Goal: Navigation & Orientation: Find specific page/section

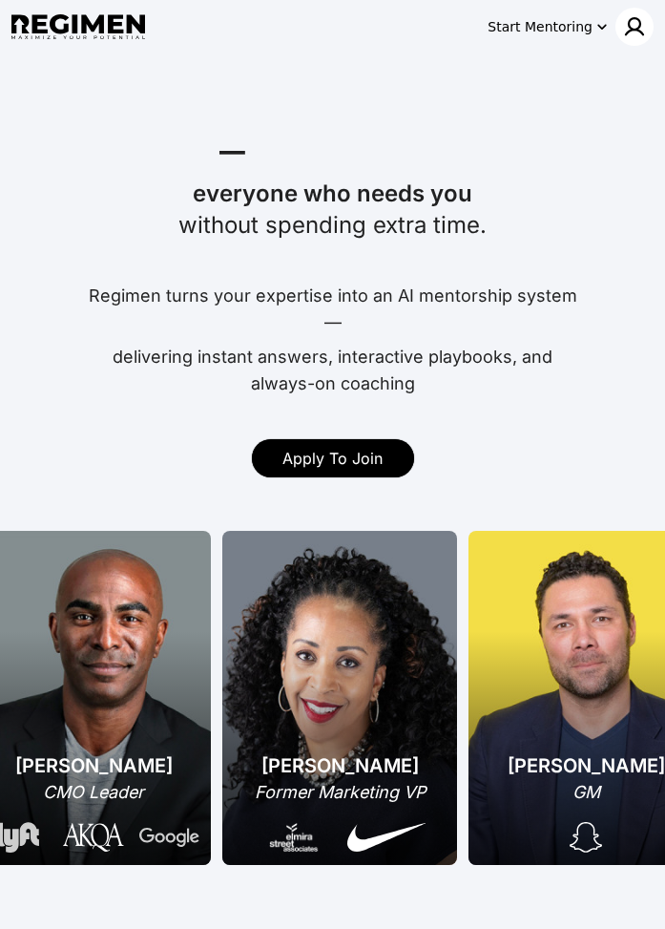
click at [627, 21] on img at bounding box center [634, 26] width 23 height 23
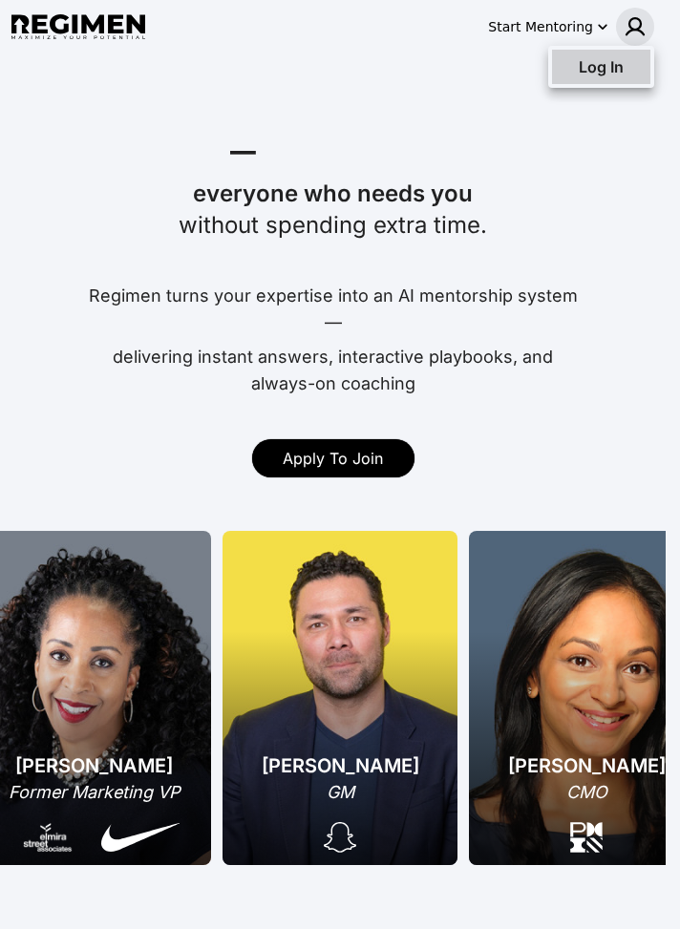
click at [603, 68] on span "Log In" at bounding box center [600, 66] width 45 height 19
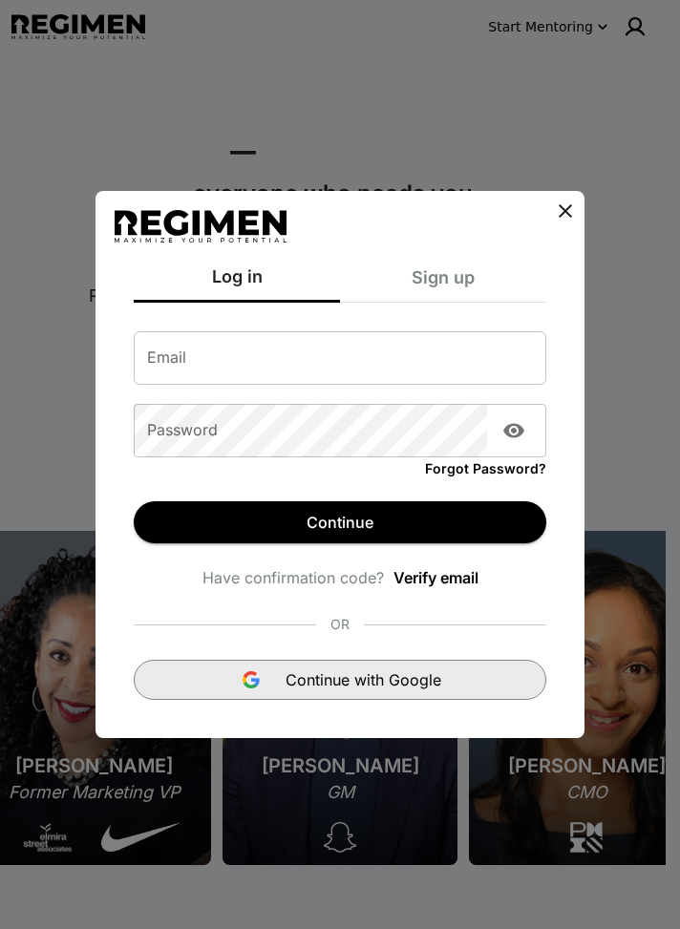
click at [325, 682] on span "Continue with Google" at bounding box center [363, 679] width 156 height 23
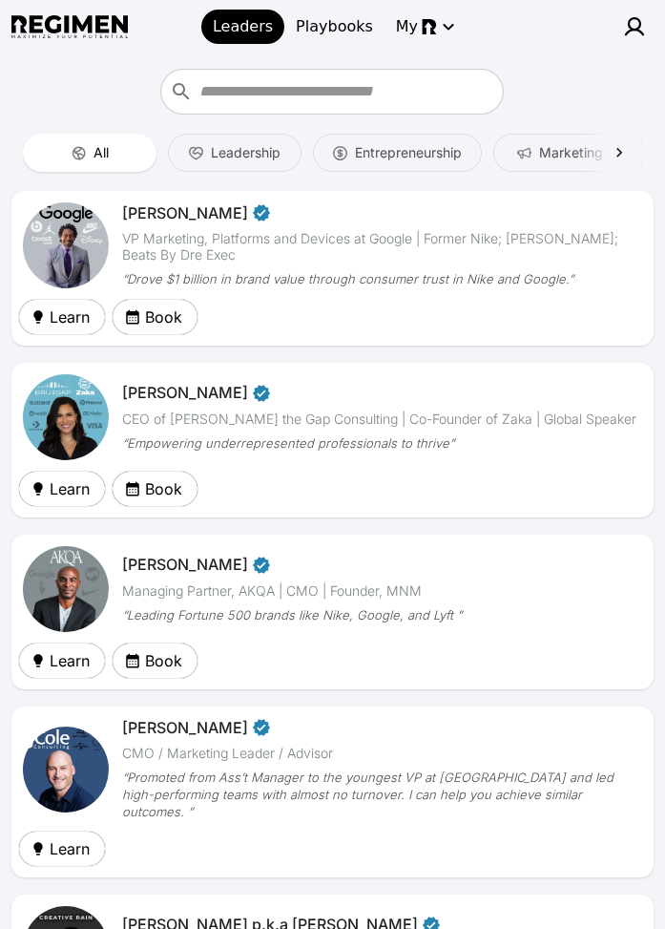
click at [258, 21] on span "Leaders" at bounding box center [243, 26] width 60 height 23
